Goal: Complete application form: Complete application form

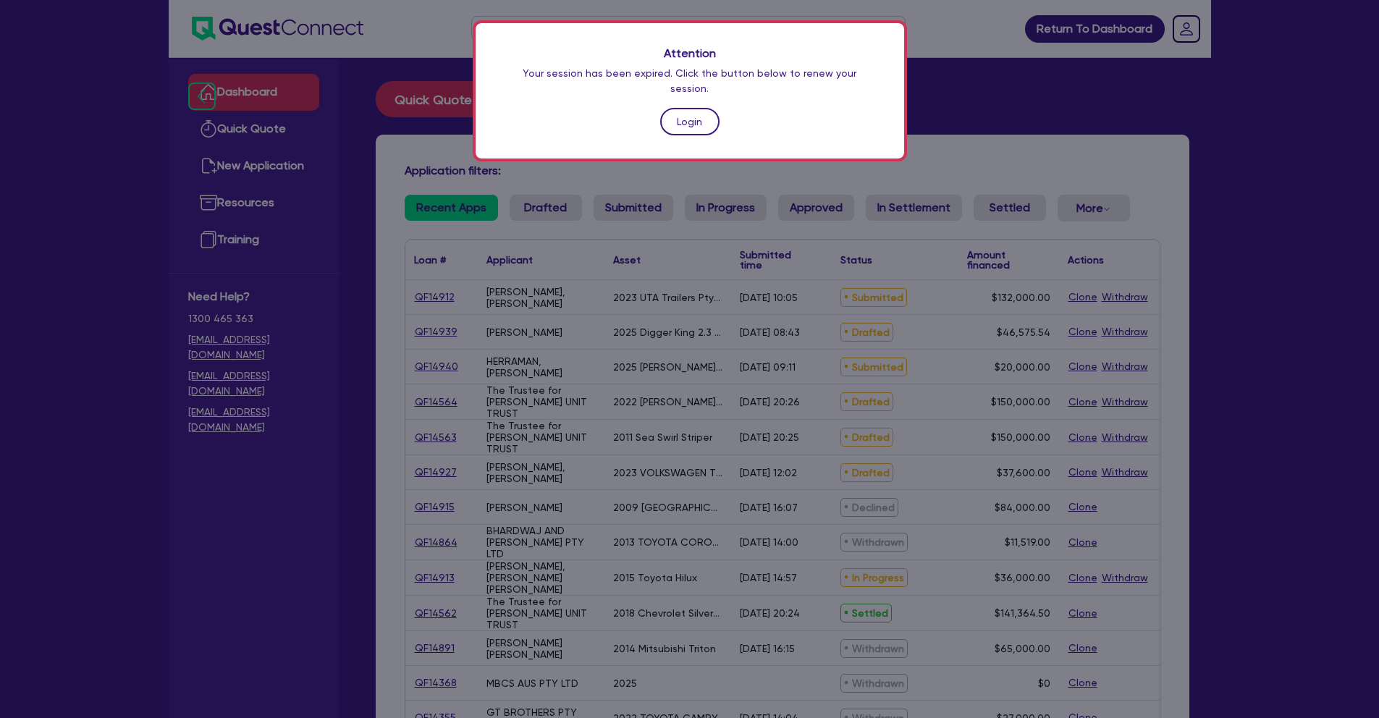
click at [674, 110] on link "Login" at bounding box center [689, 122] width 59 height 28
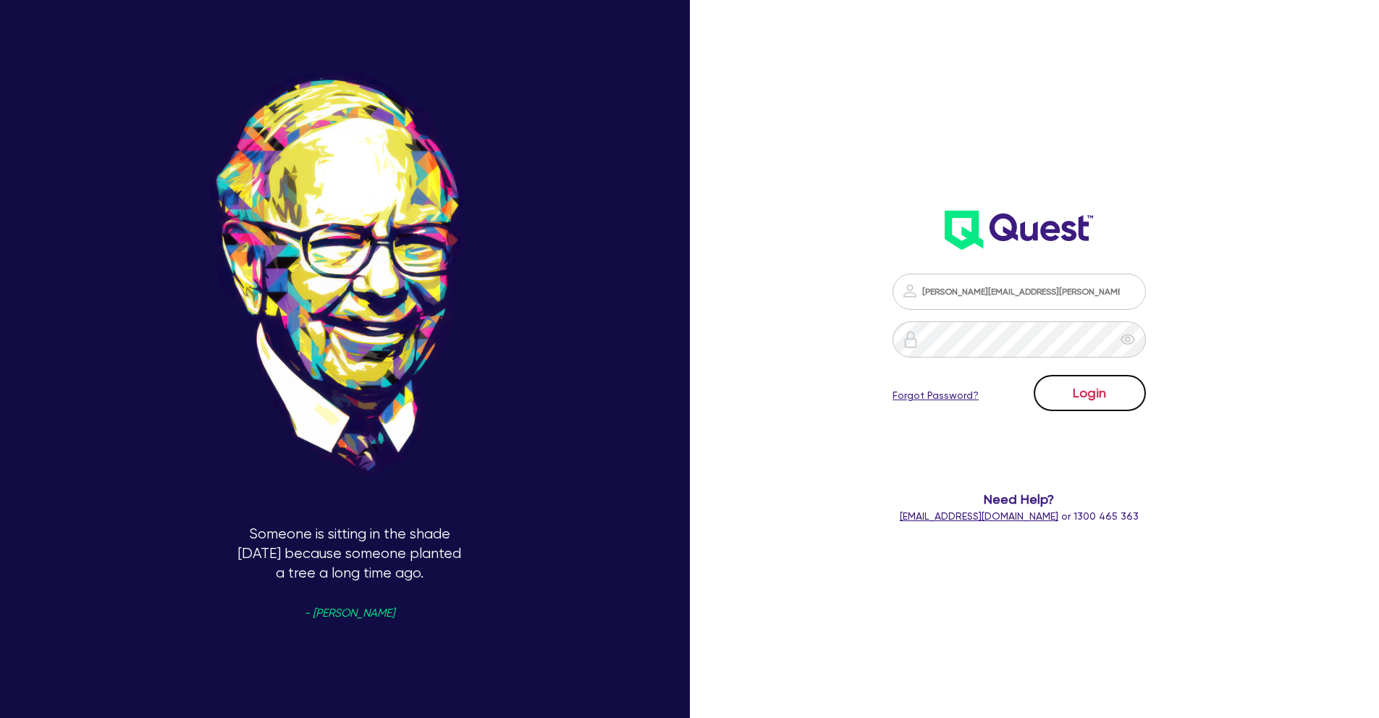
click at [1086, 400] on button "Login" at bounding box center [1090, 393] width 112 height 36
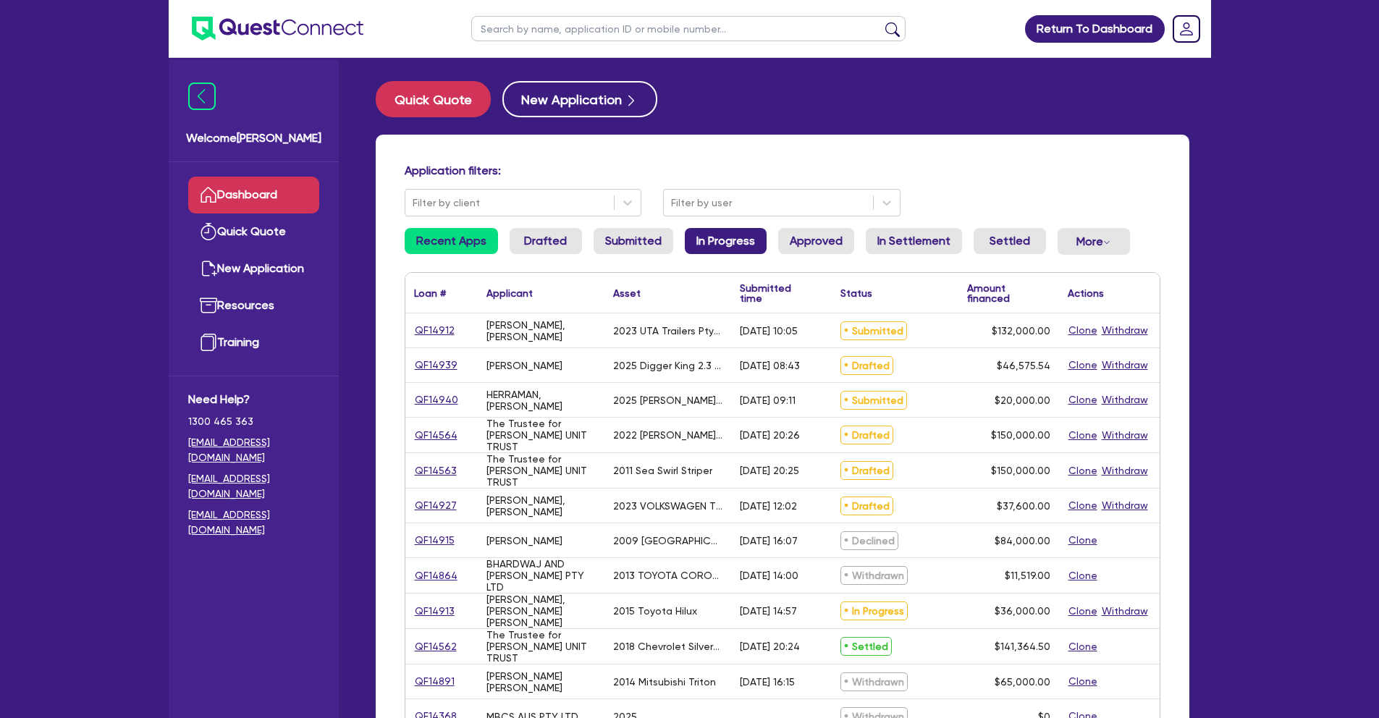
click at [698, 243] on link "In Progress" at bounding box center [726, 241] width 82 height 26
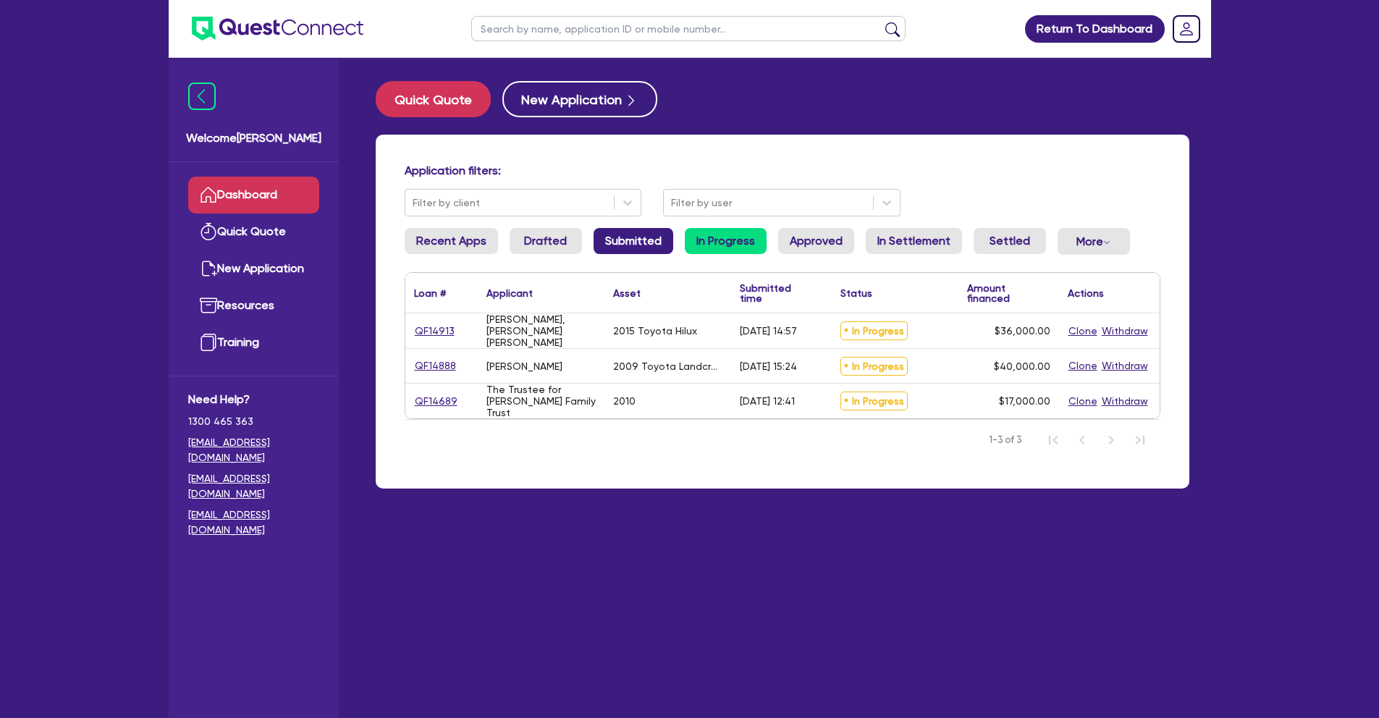
click at [616, 243] on link "Submitted" at bounding box center [634, 241] width 80 height 26
click at [440, 365] on link "QF14940" at bounding box center [436, 365] width 45 height 17
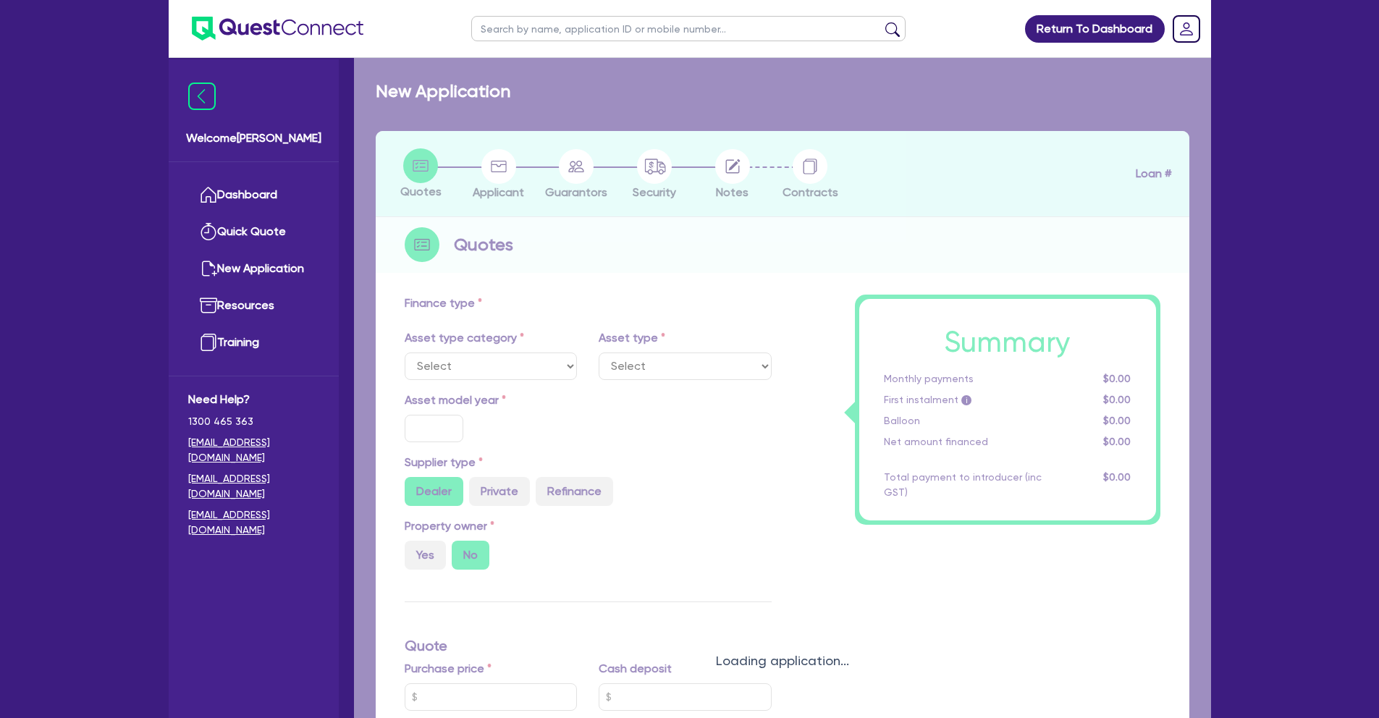
select select "CARS_AND_LIGHT_TRUCKS"
type input "2025"
radio input "false"
radio input "true"
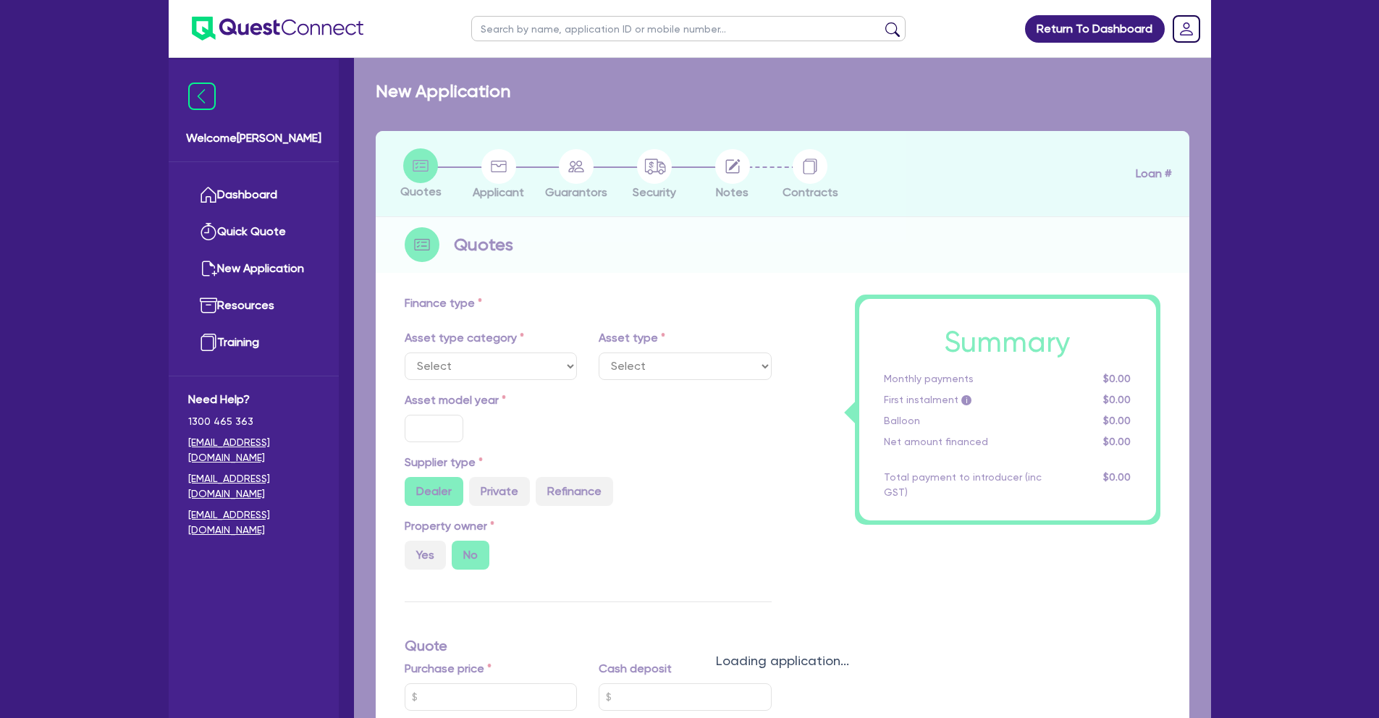
type input "20,000"
type input "5"
type input "1,000"
type input "17"
type input "900"
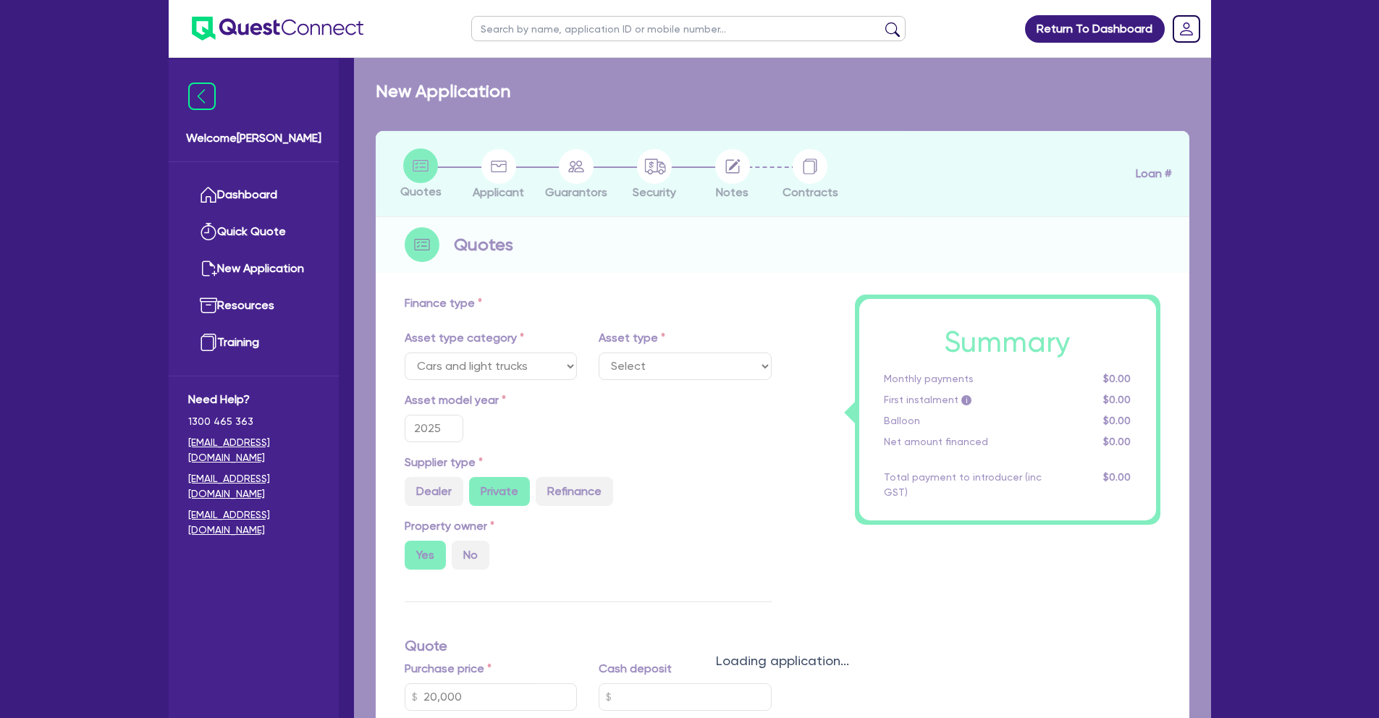
select select "PASSENGER_VEHICLES"
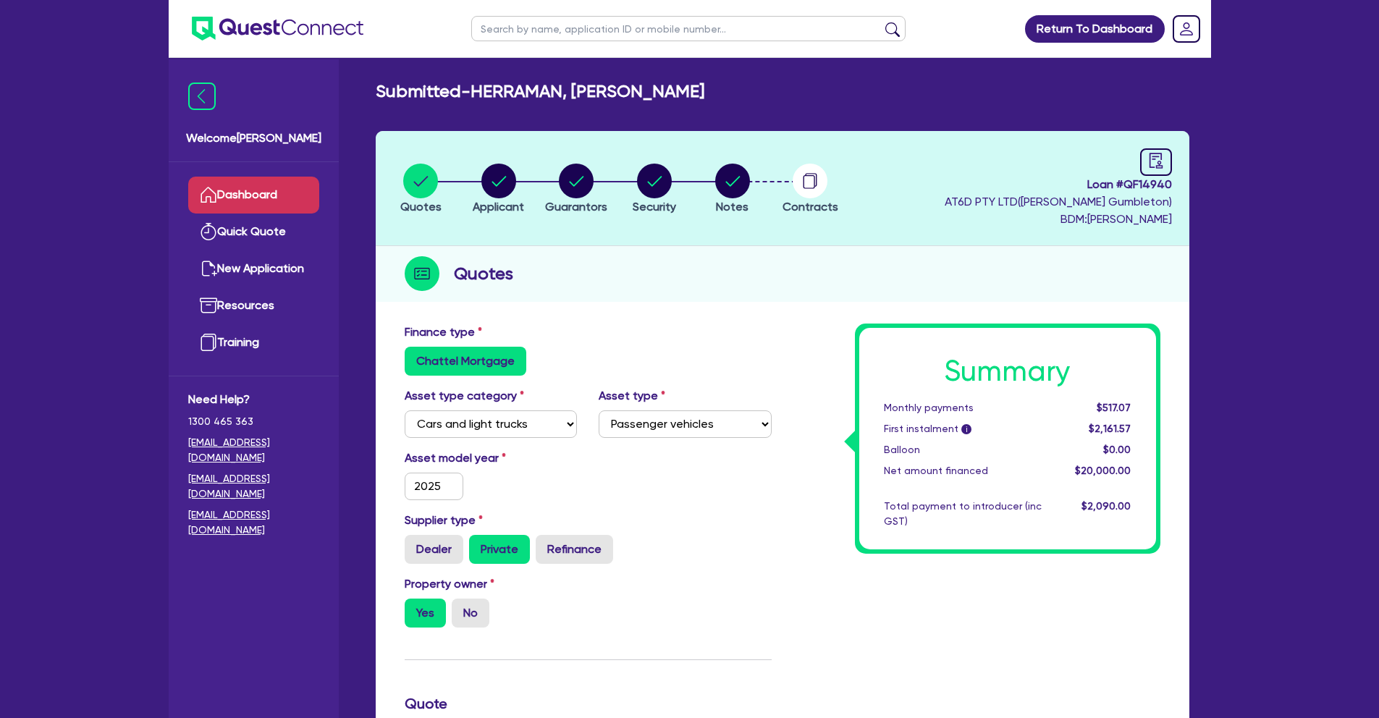
click at [300, 189] on link "Dashboard" at bounding box center [253, 195] width 131 height 37
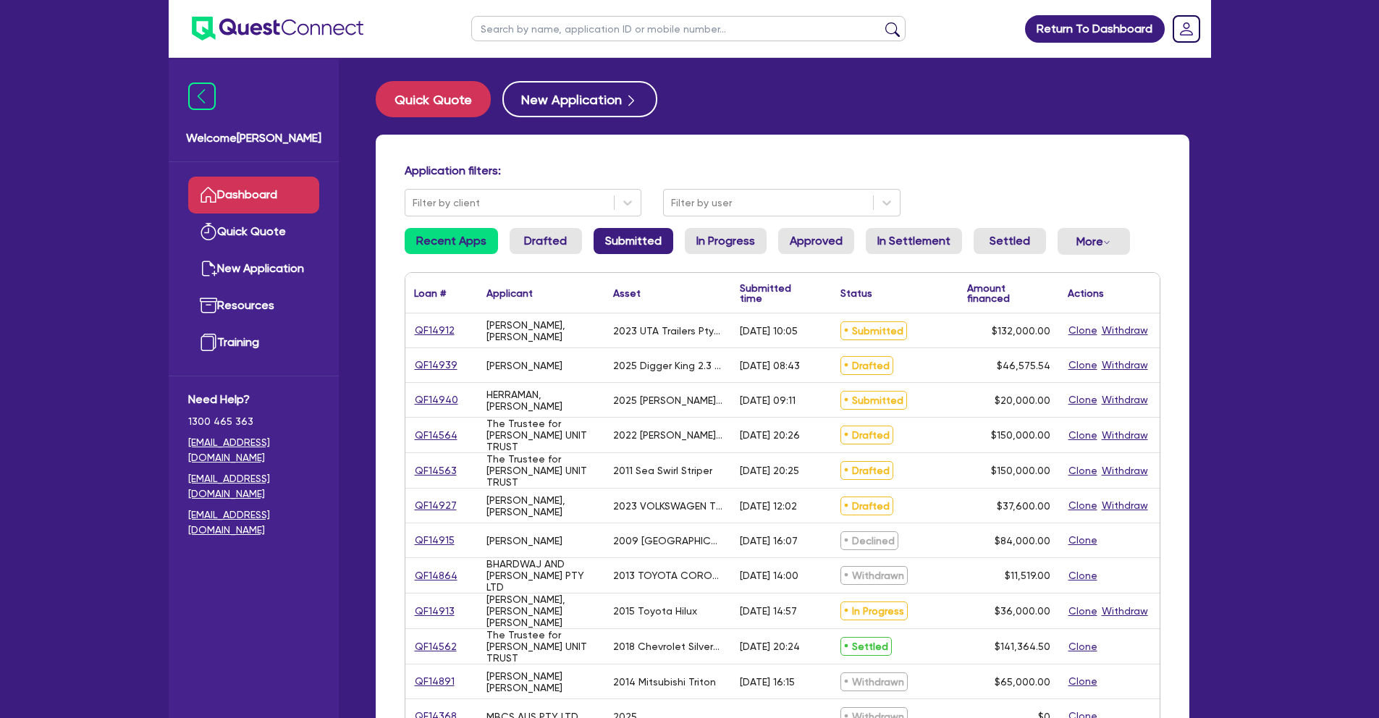
click at [631, 235] on link "Submitted" at bounding box center [634, 241] width 80 height 26
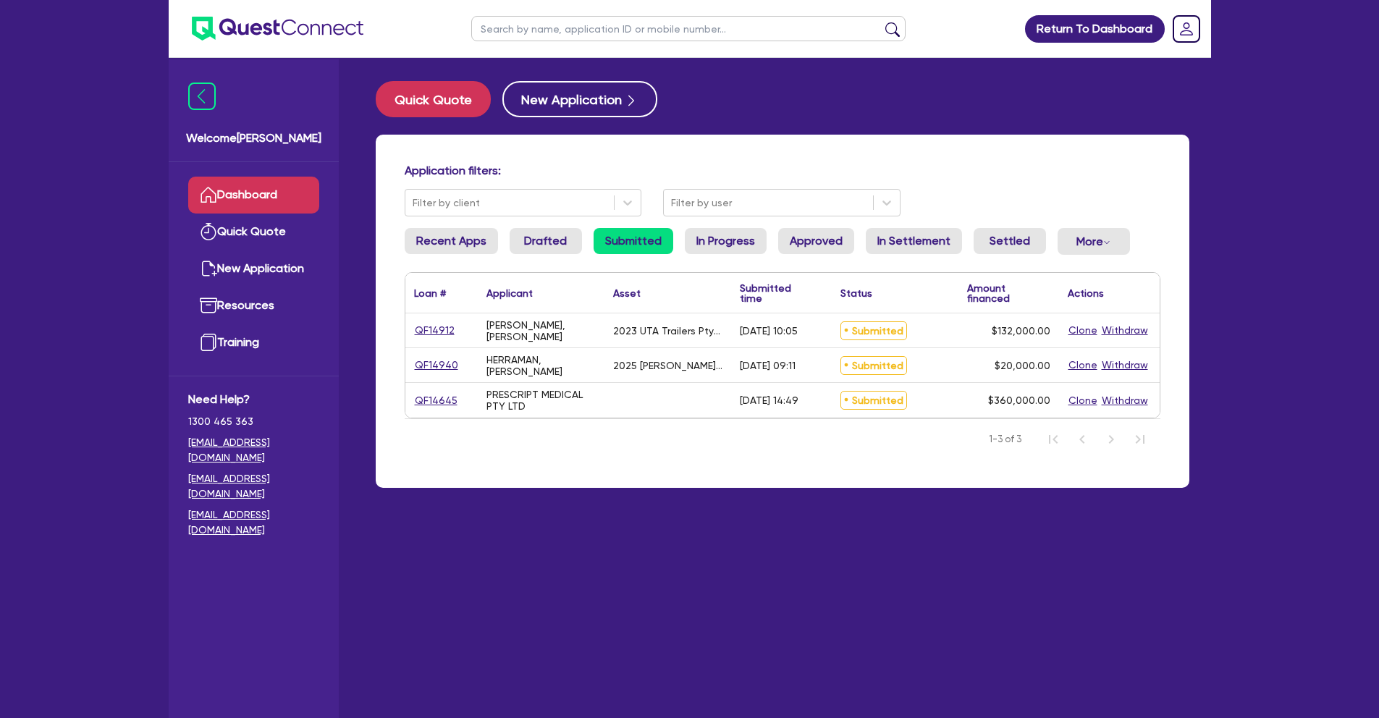
click at [247, 196] on link "Dashboard" at bounding box center [253, 195] width 131 height 37
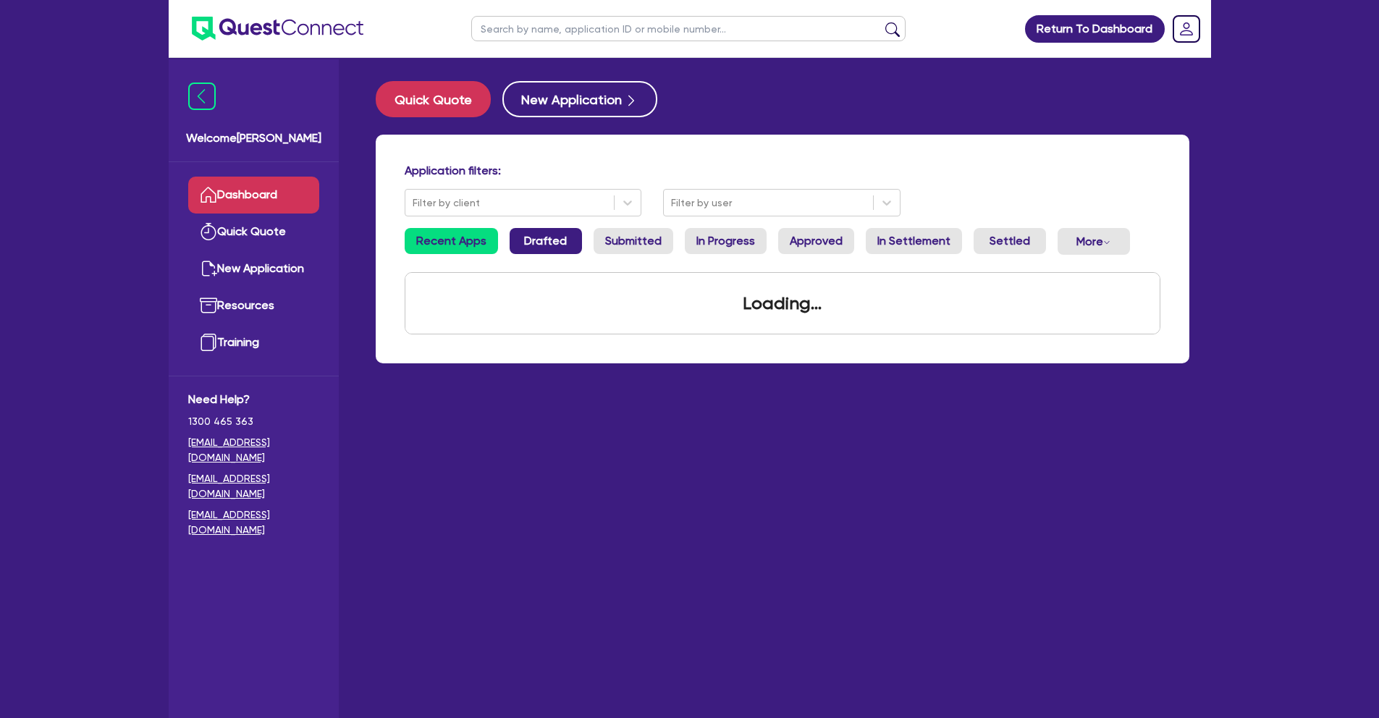
click at [526, 230] on link "Drafted" at bounding box center [546, 241] width 72 height 26
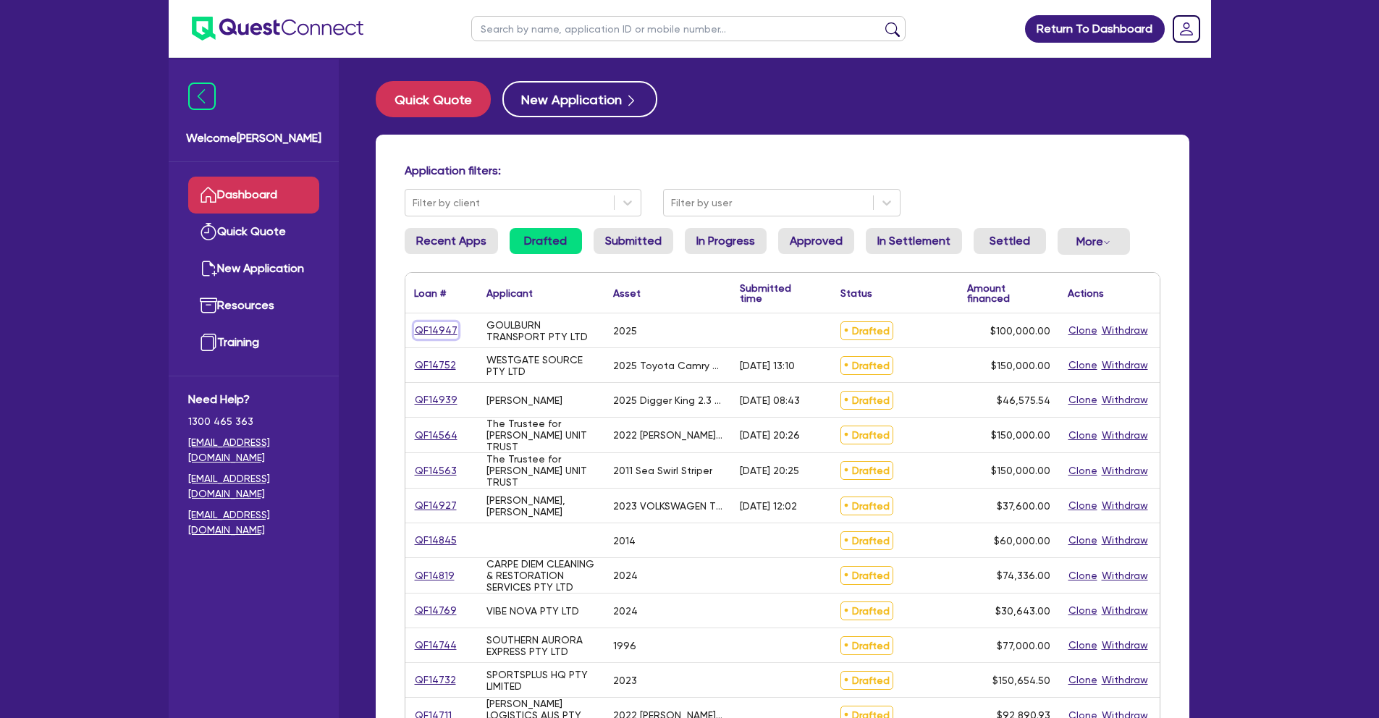
click at [434, 328] on link "QF14947" at bounding box center [436, 330] width 44 height 17
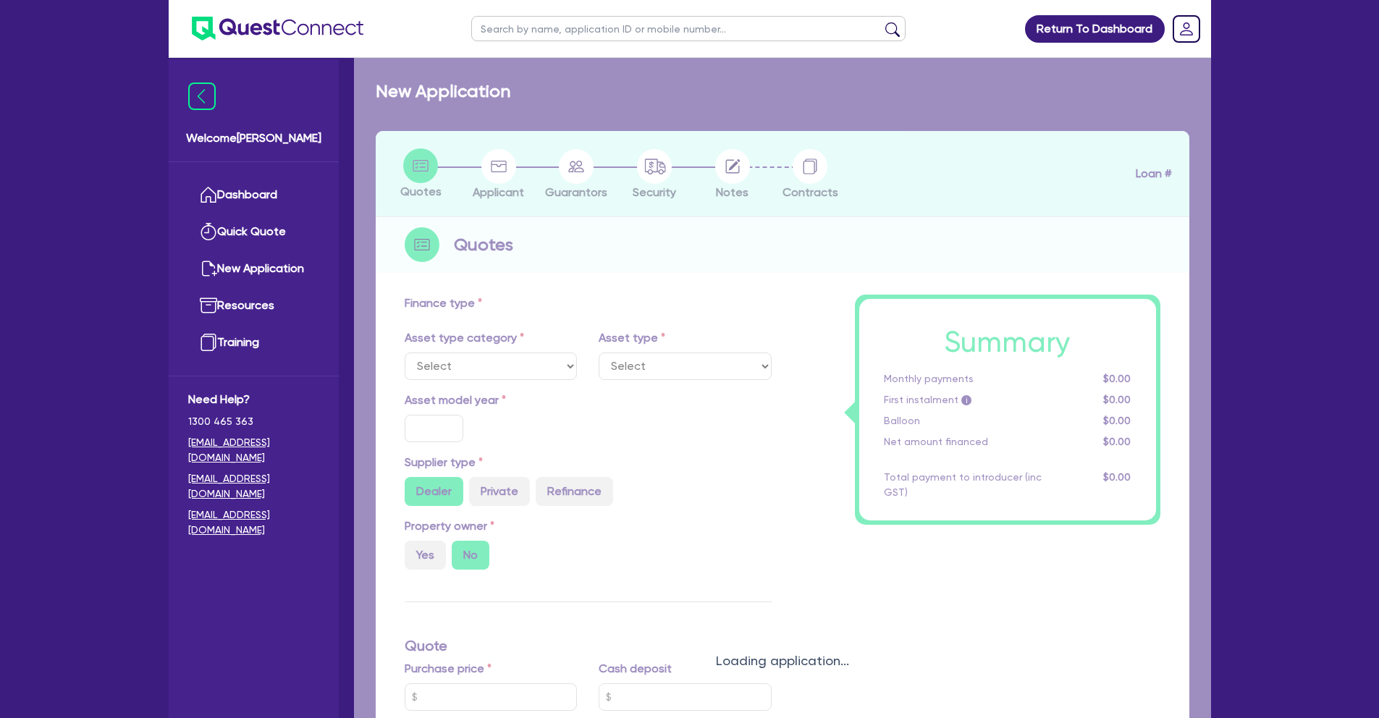
select select "CARS_AND_LIGHT_TRUCKS"
type input "2025"
type input "100,000"
type input "6"
type input "6,000"
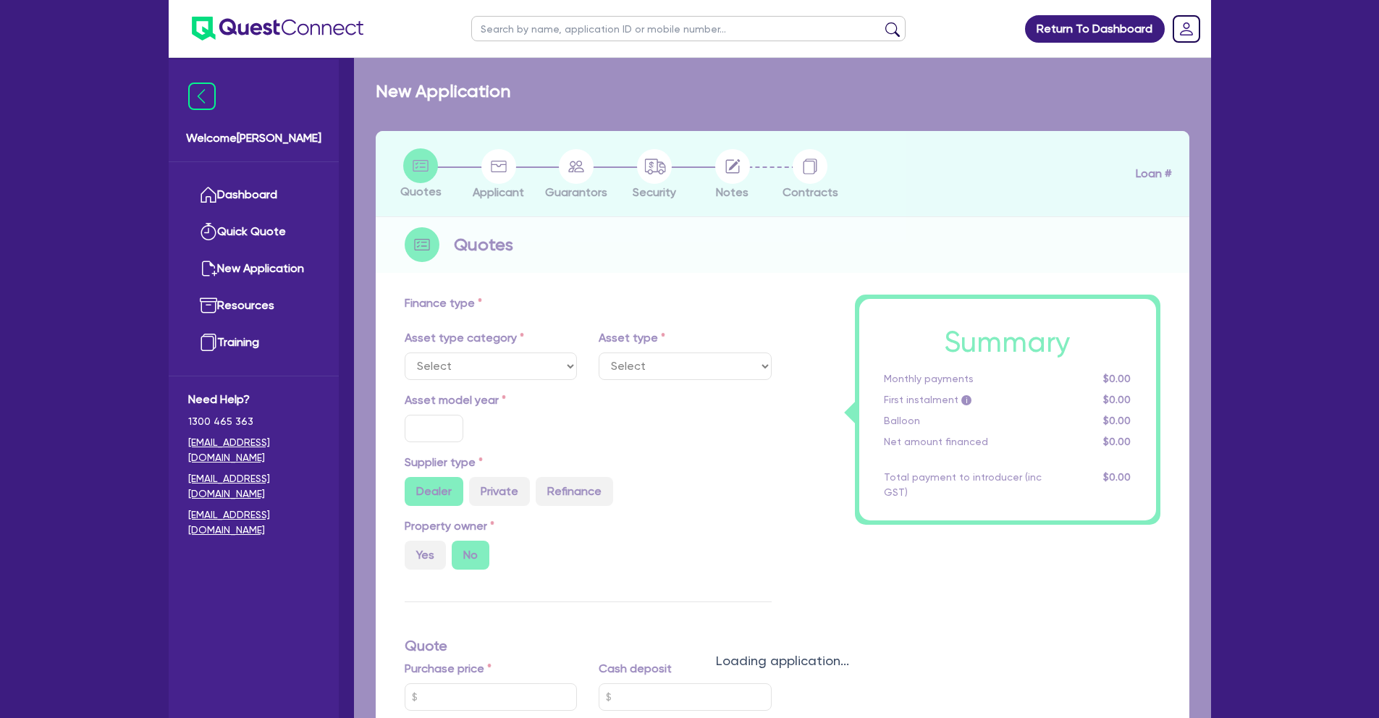
type input "17"
type input "1,490"
select select "PASSENGER_VEHICLES"
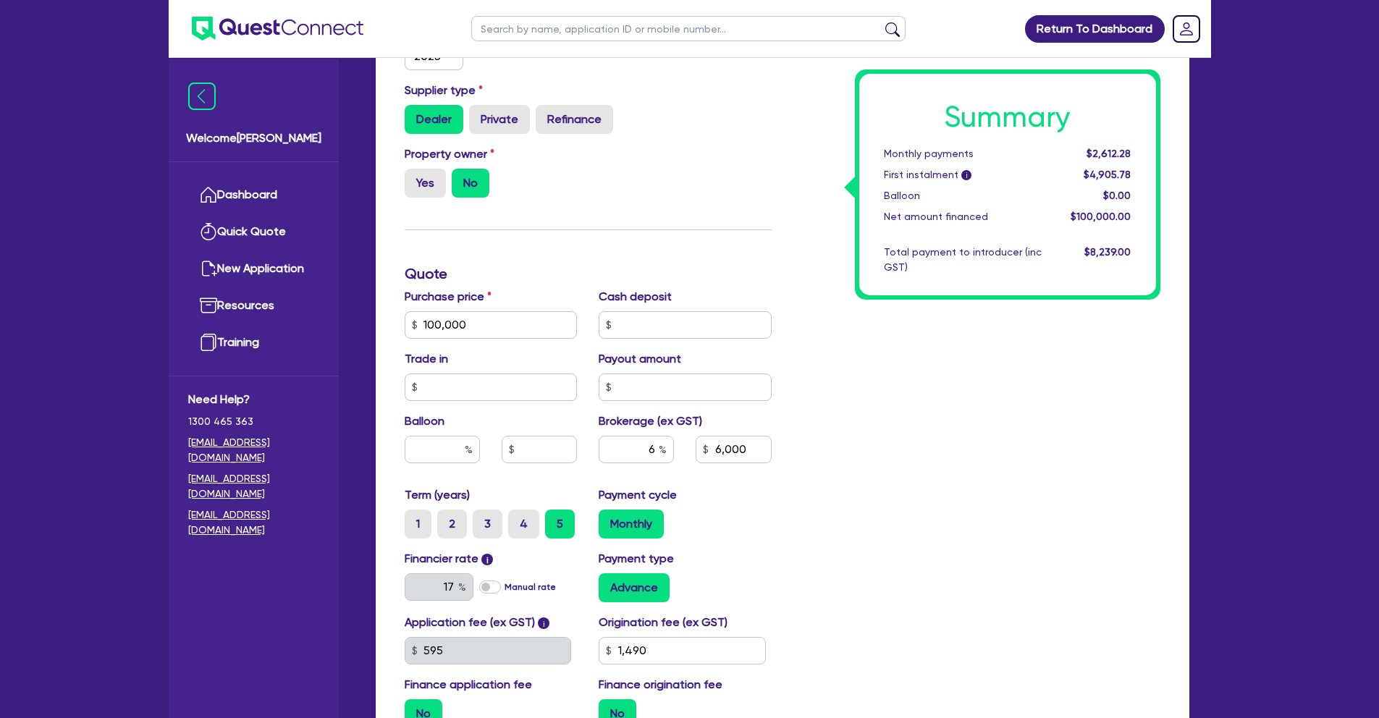
scroll to position [547, 0]
